Goal: Information Seeking & Learning: Learn about a topic

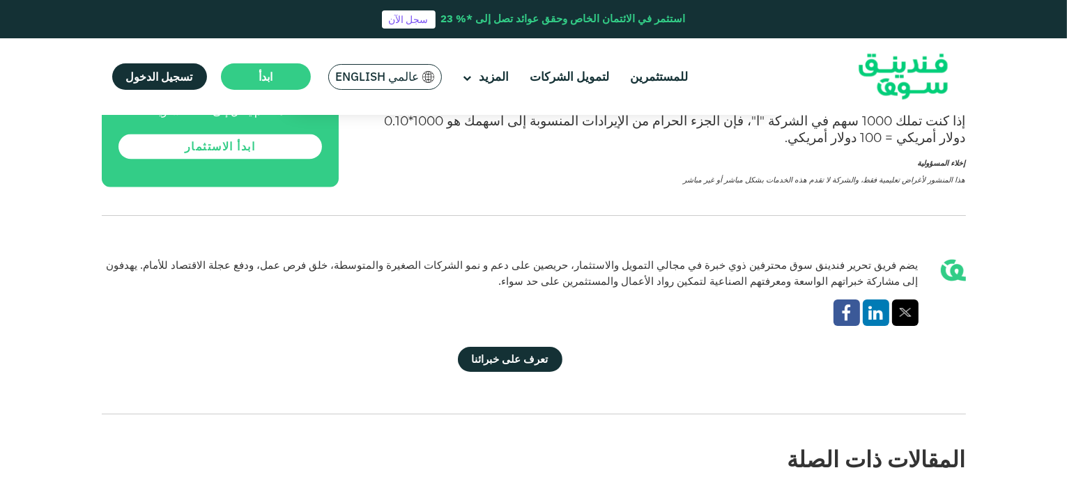
scroll to position [2788, 0]
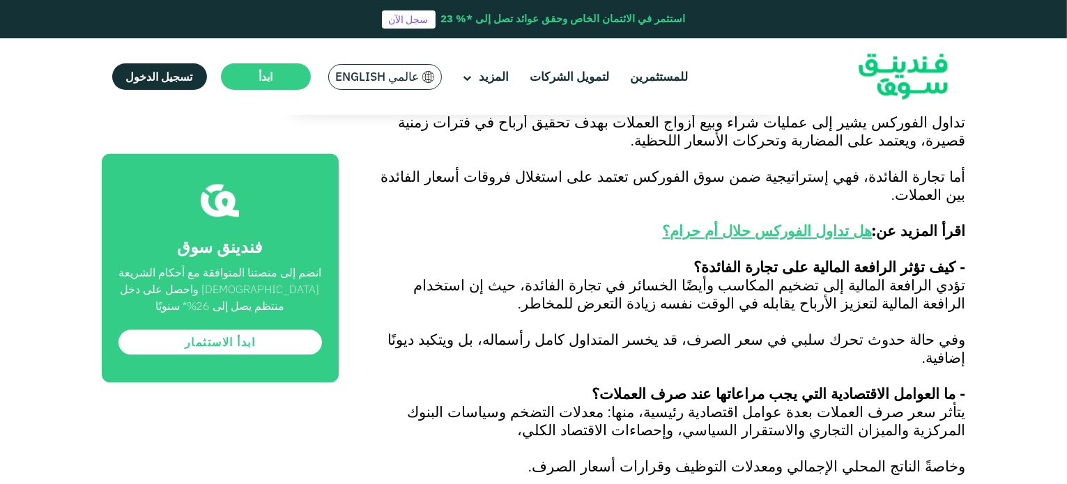
scroll to position [3486, 0]
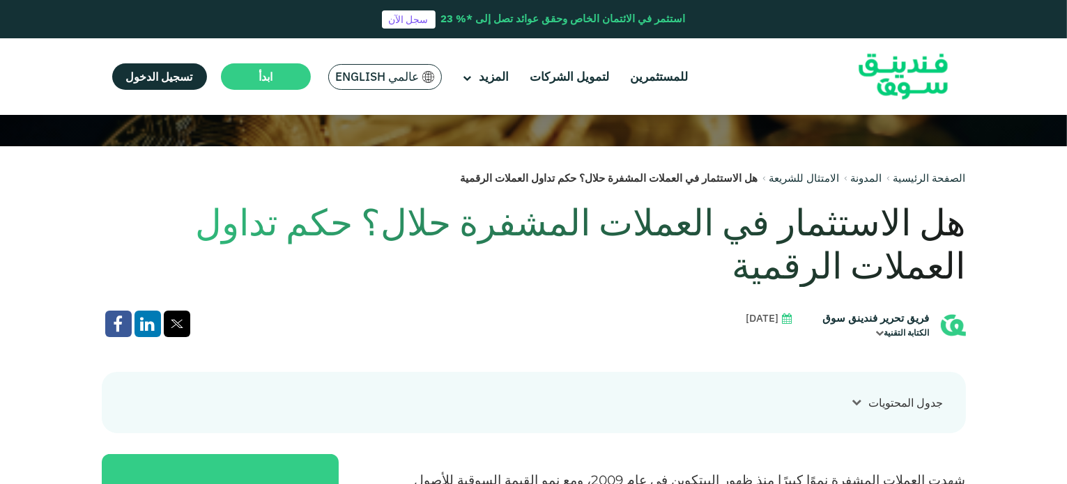
scroll to position [139, 0]
